Goal: Task Accomplishment & Management: Manage account settings

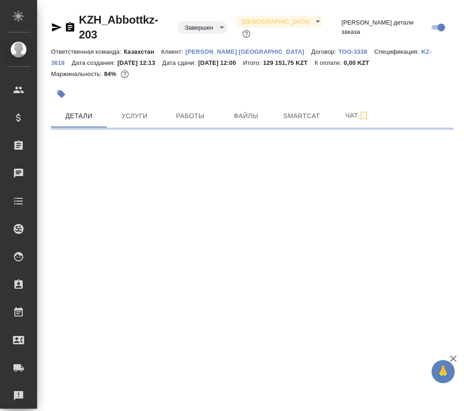
select select "RU"
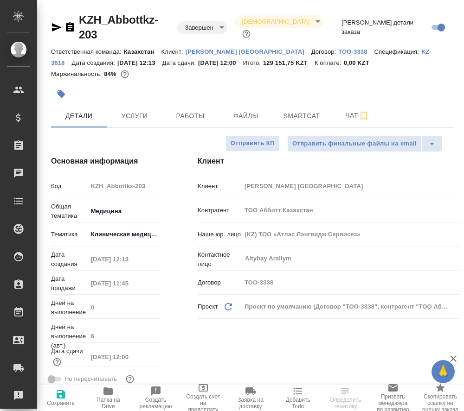
type textarea "x"
click at [108, 391] on icon "button" at bounding box center [107, 391] width 9 height 7
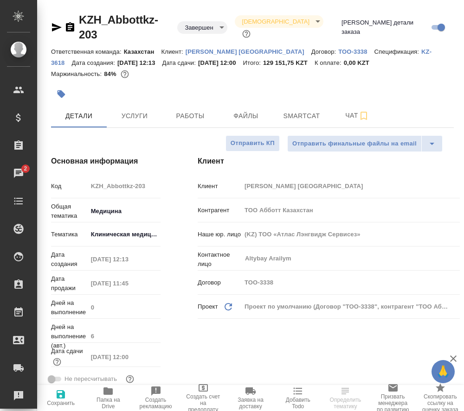
type textarea "x"
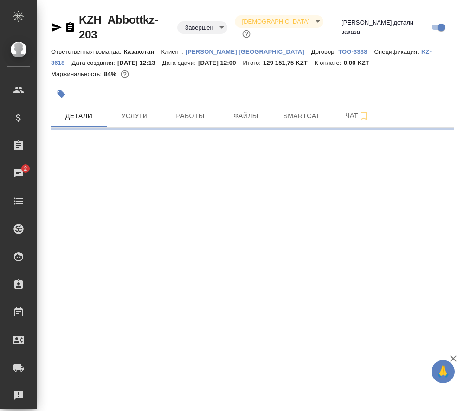
select select "RU"
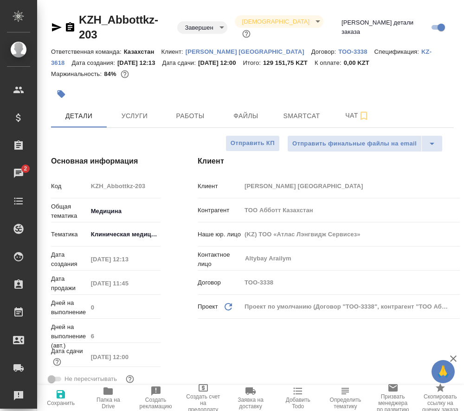
type textarea "x"
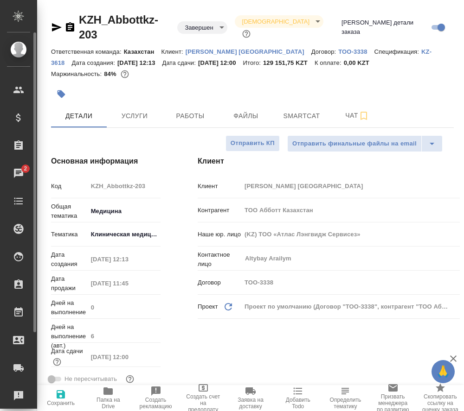
type textarea "x"
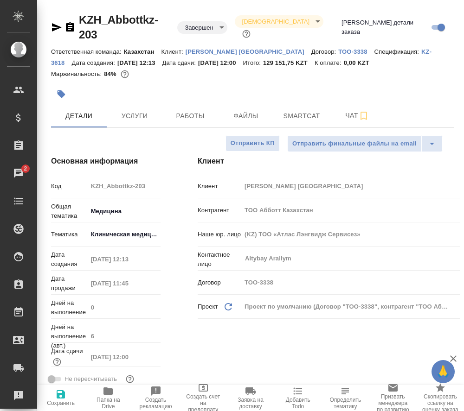
type textarea "x"
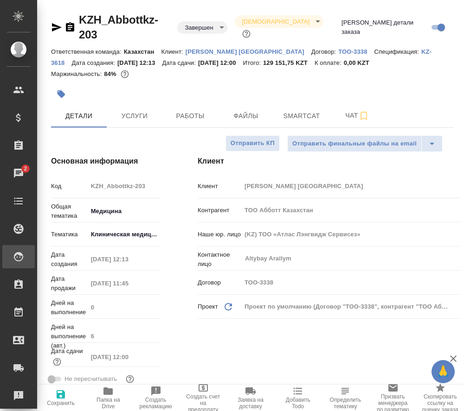
type textarea "x"
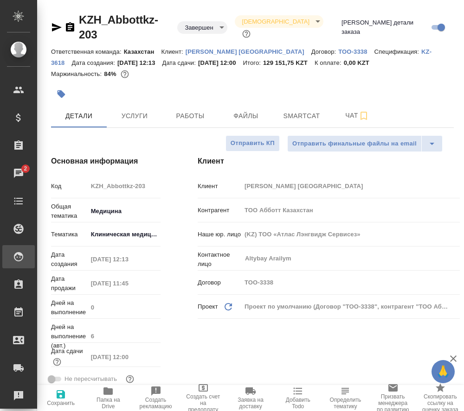
type textarea "x"
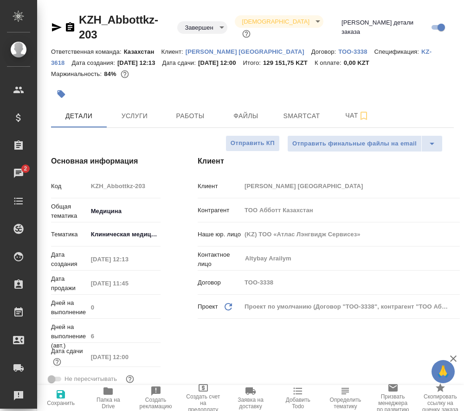
type textarea "x"
